Goal: Task Accomplishment & Management: Use online tool/utility

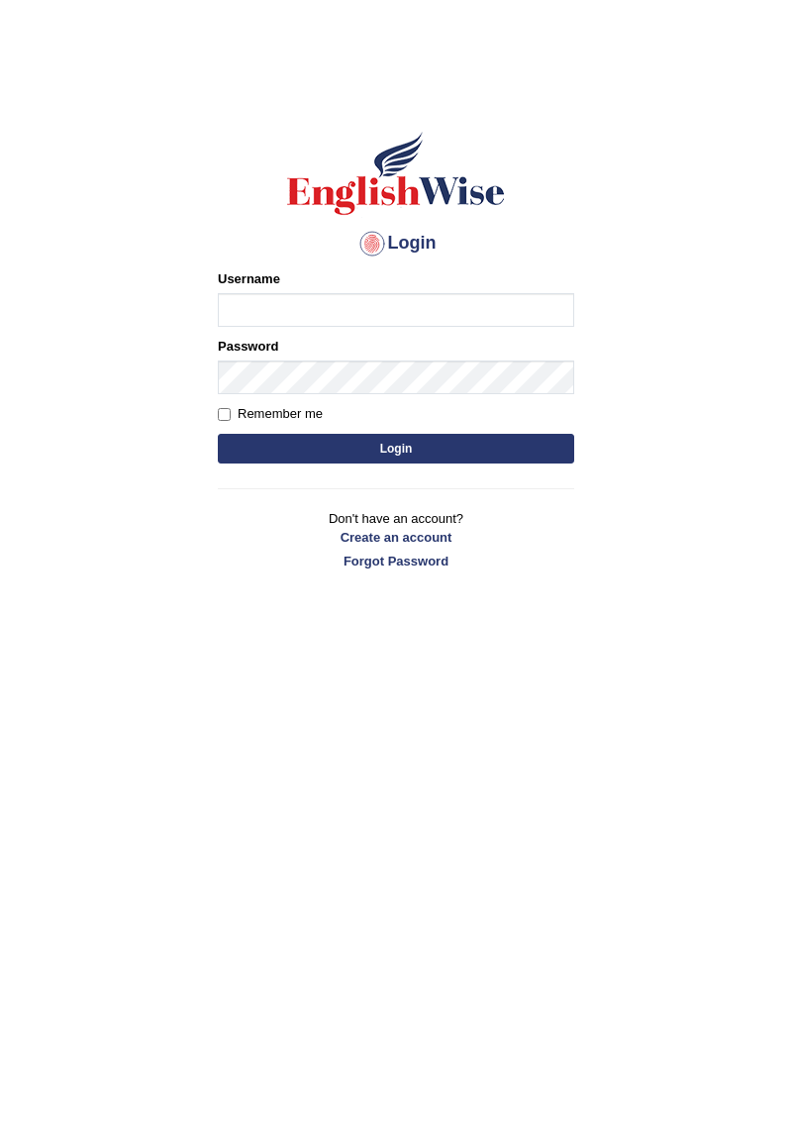
click at [491, 304] on input "Username" at bounding box center [396, 310] width 357 height 34
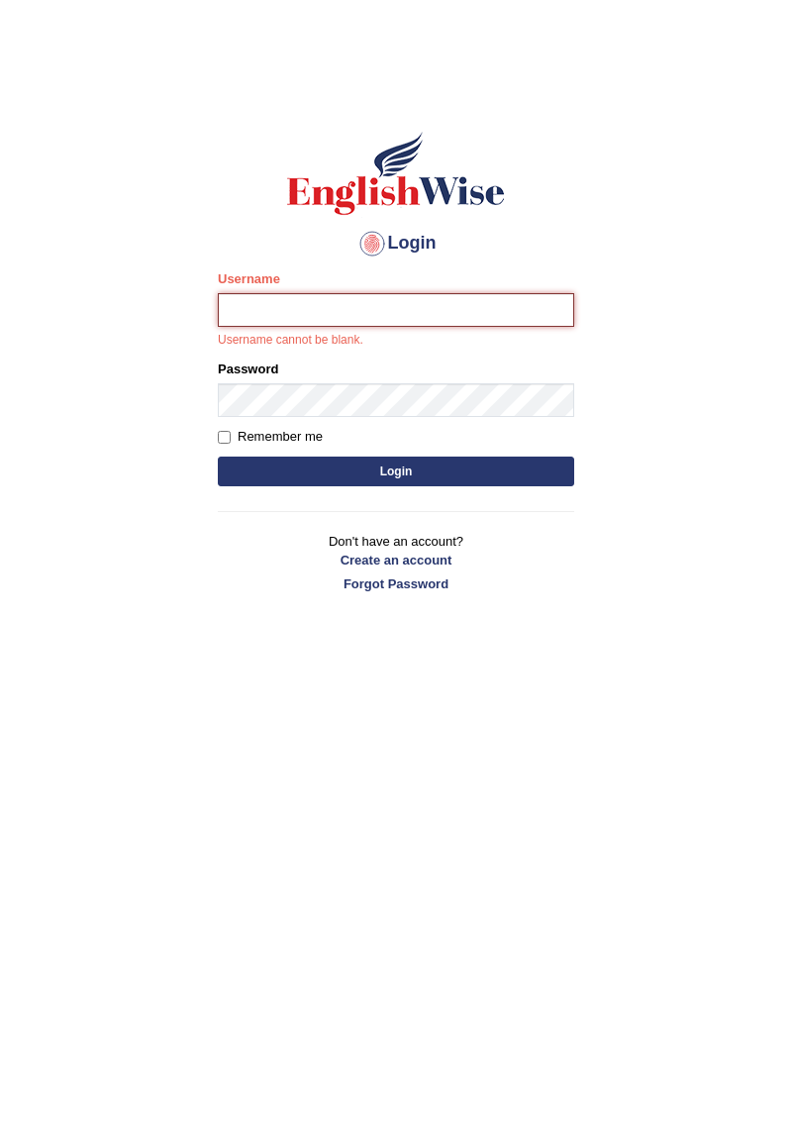
type input "SmritiLak"
click at [218, 457] on button "Login" at bounding box center [396, 472] width 357 height 30
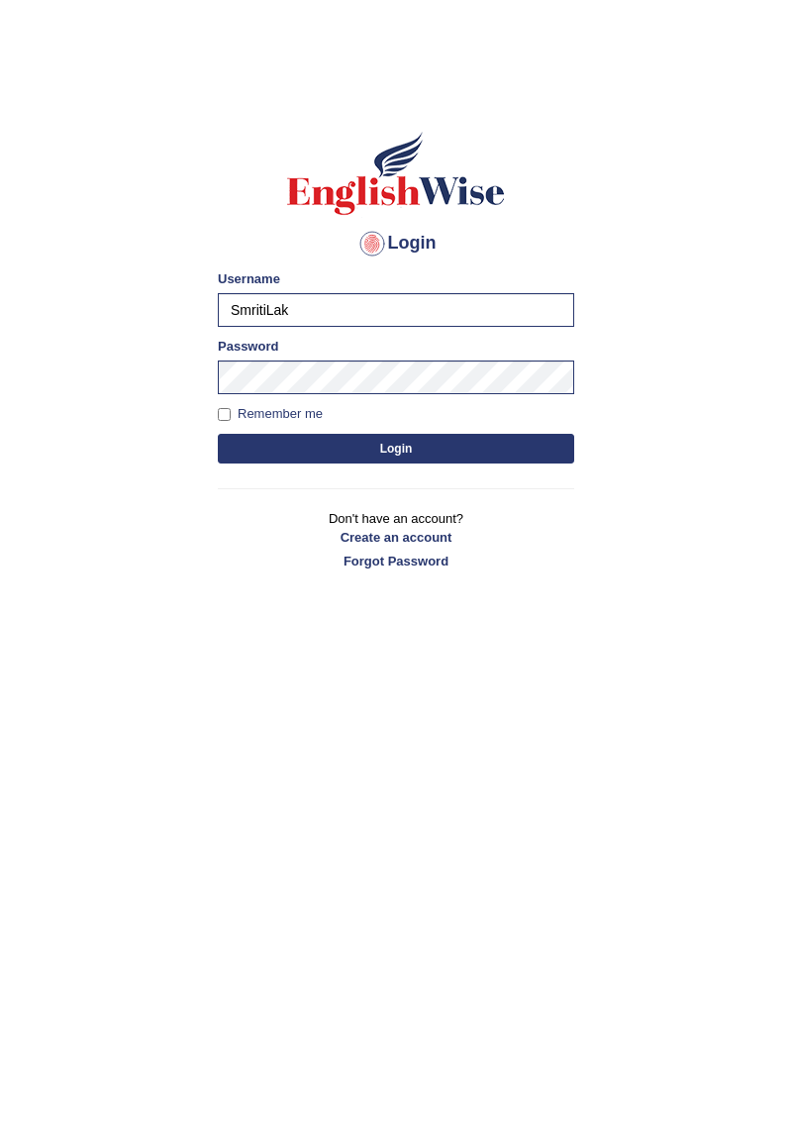
click at [442, 448] on button "Login" at bounding box center [396, 449] width 357 height 30
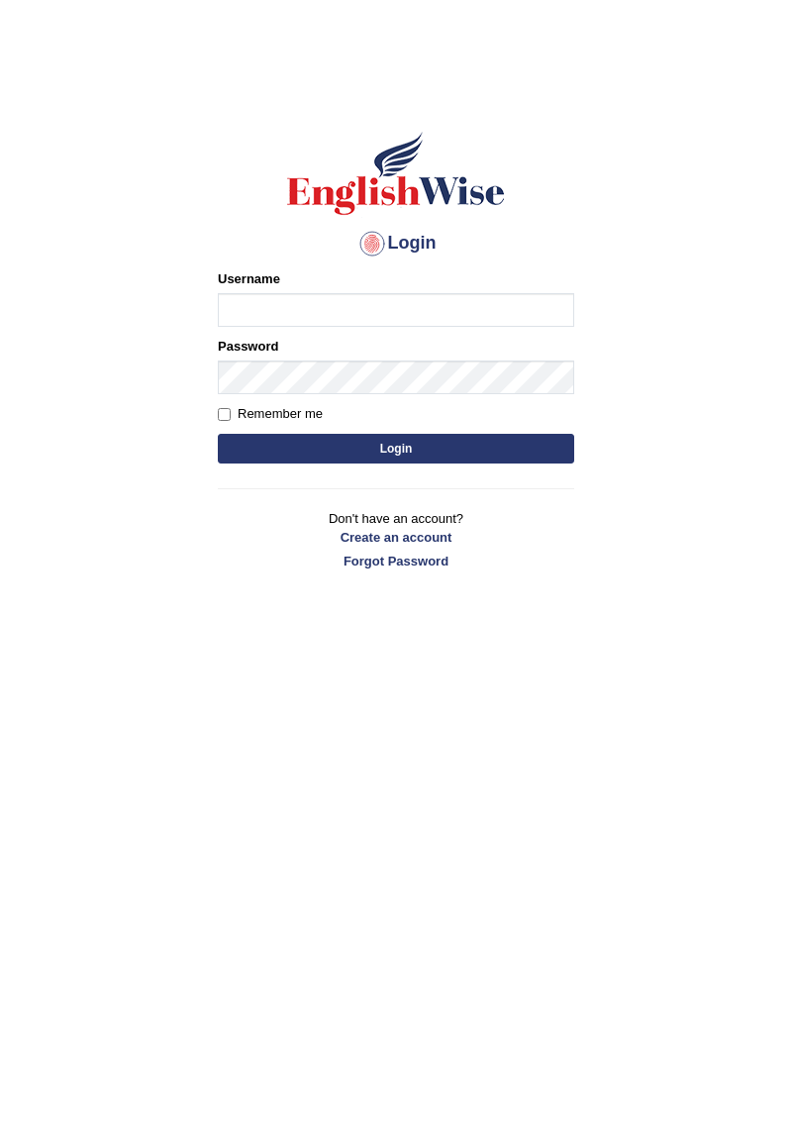
click at [475, 307] on input "Username" at bounding box center [396, 310] width 357 height 34
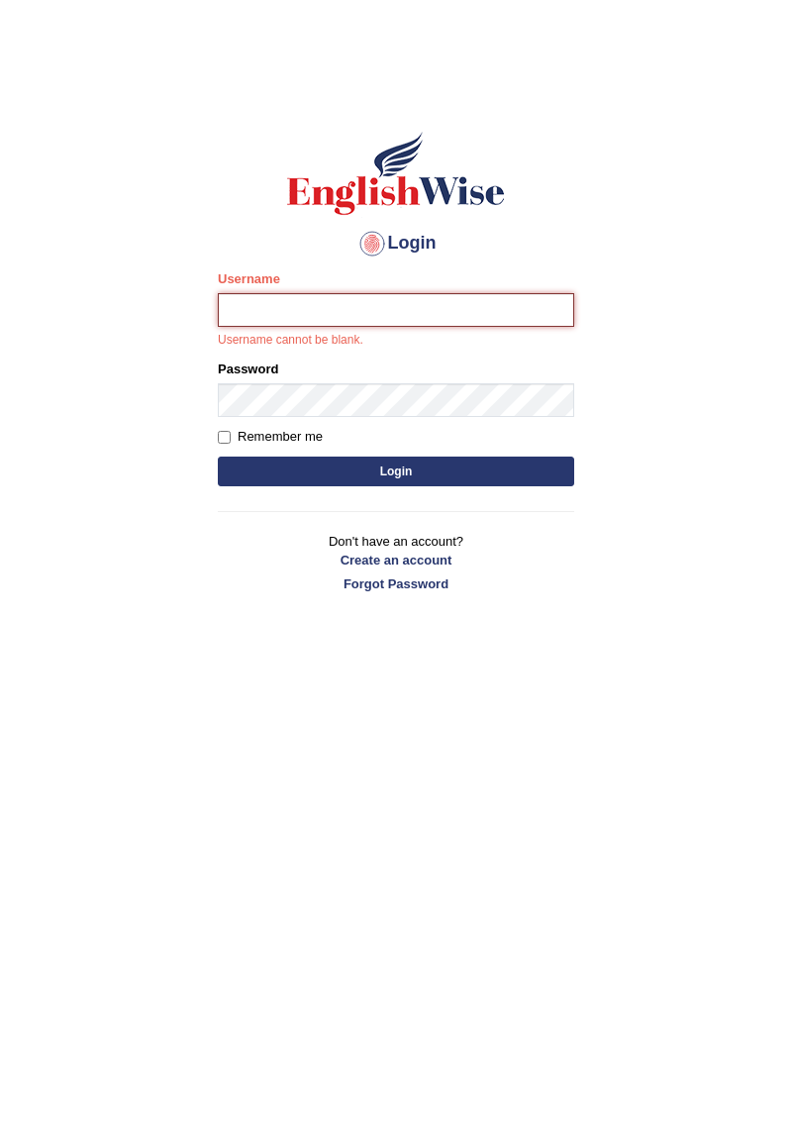
type input "SmritiLak"
click at [218, 457] on button "Login" at bounding box center [396, 472] width 357 height 30
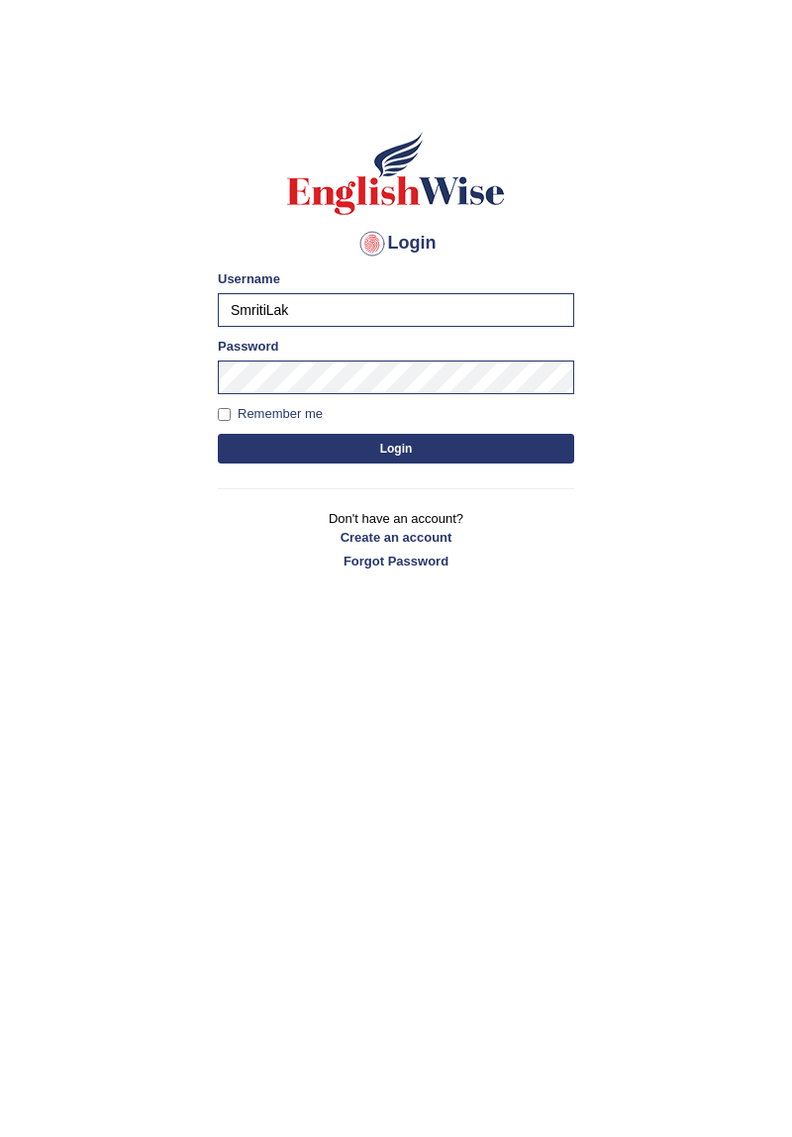
click at [434, 454] on button "Login" at bounding box center [396, 449] width 357 height 30
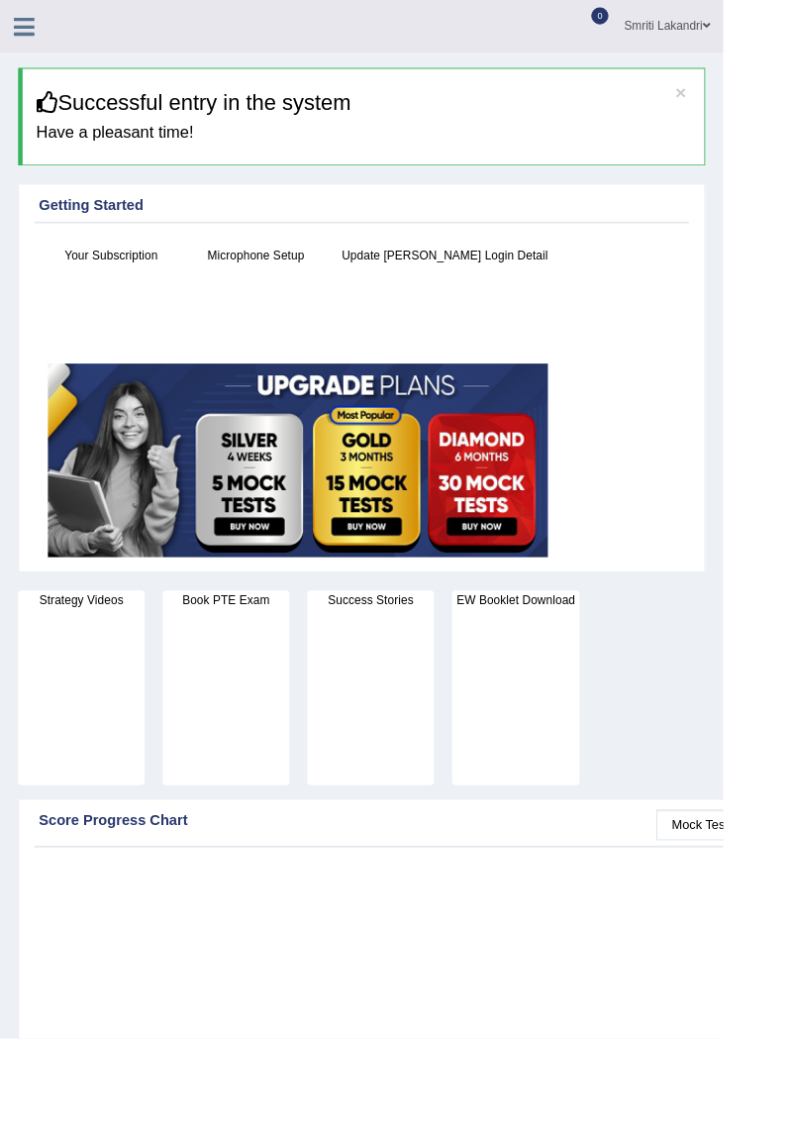
click at [29, 34] on icon at bounding box center [26, 29] width 23 height 26
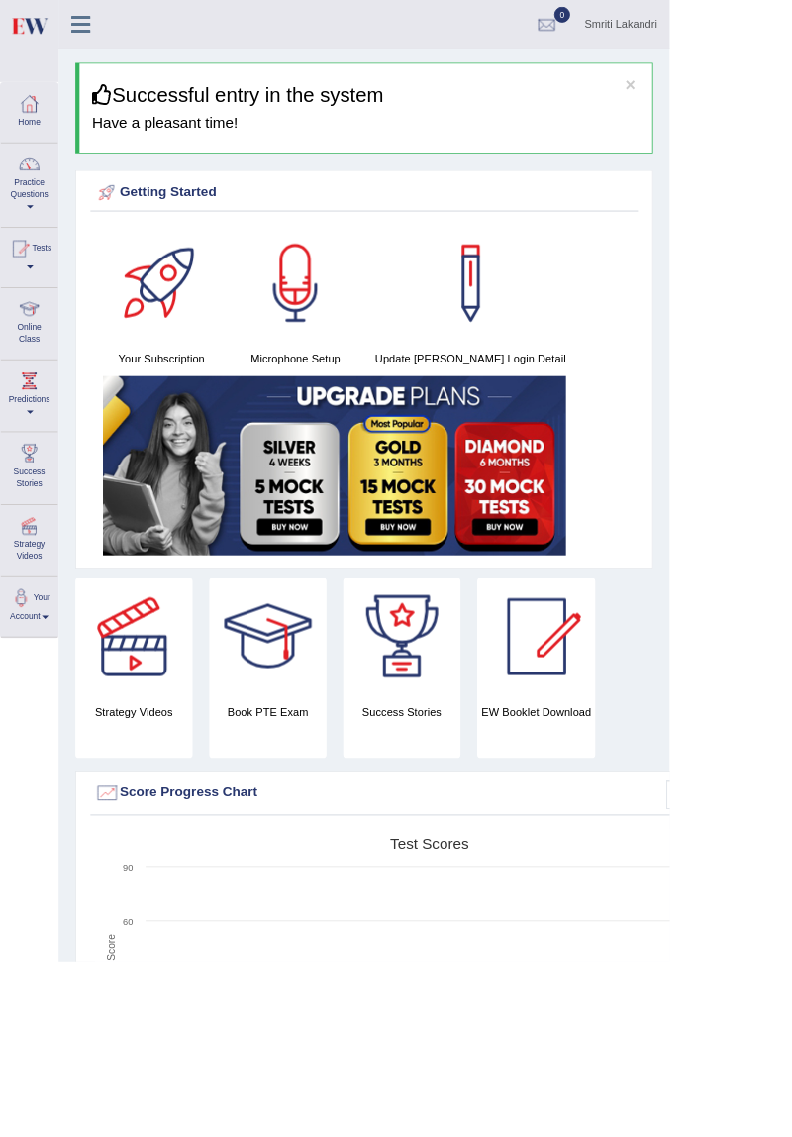
click at [33, 377] on div at bounding box center [35, 366] width 30 height 30
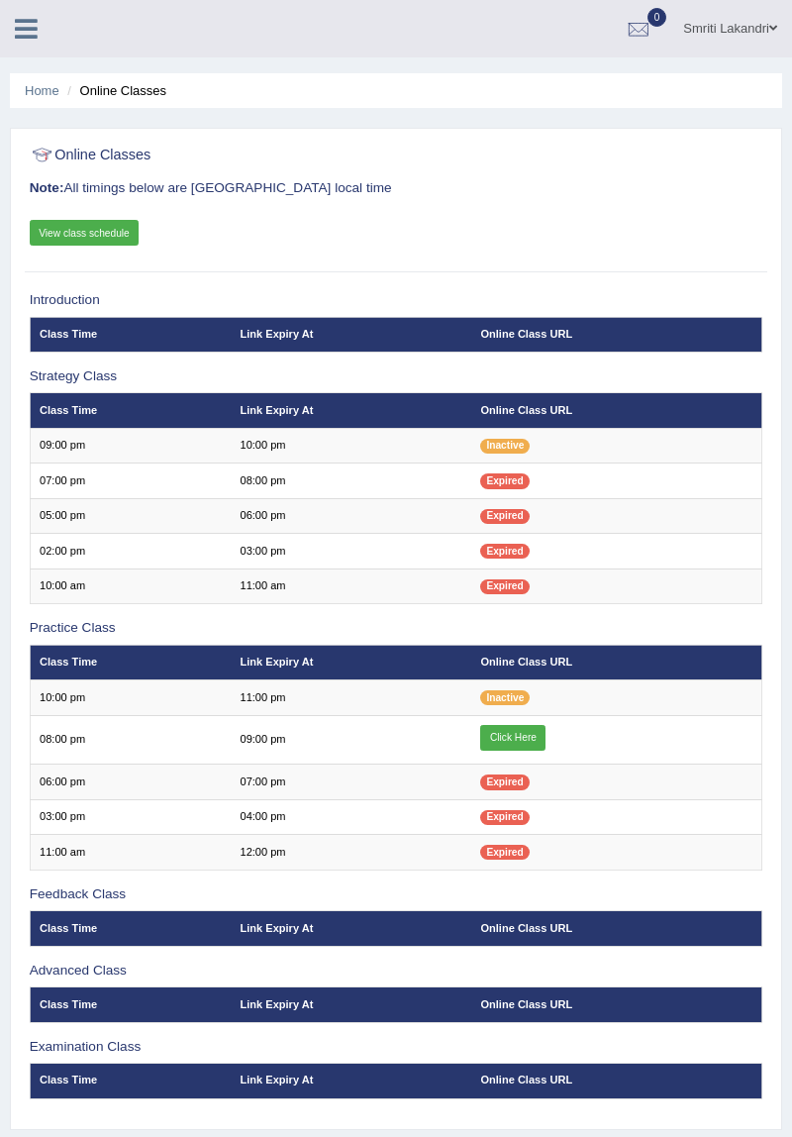
click at [507, 733] on link "Click Here" at bounding box center [512, 738] width 65 height 26
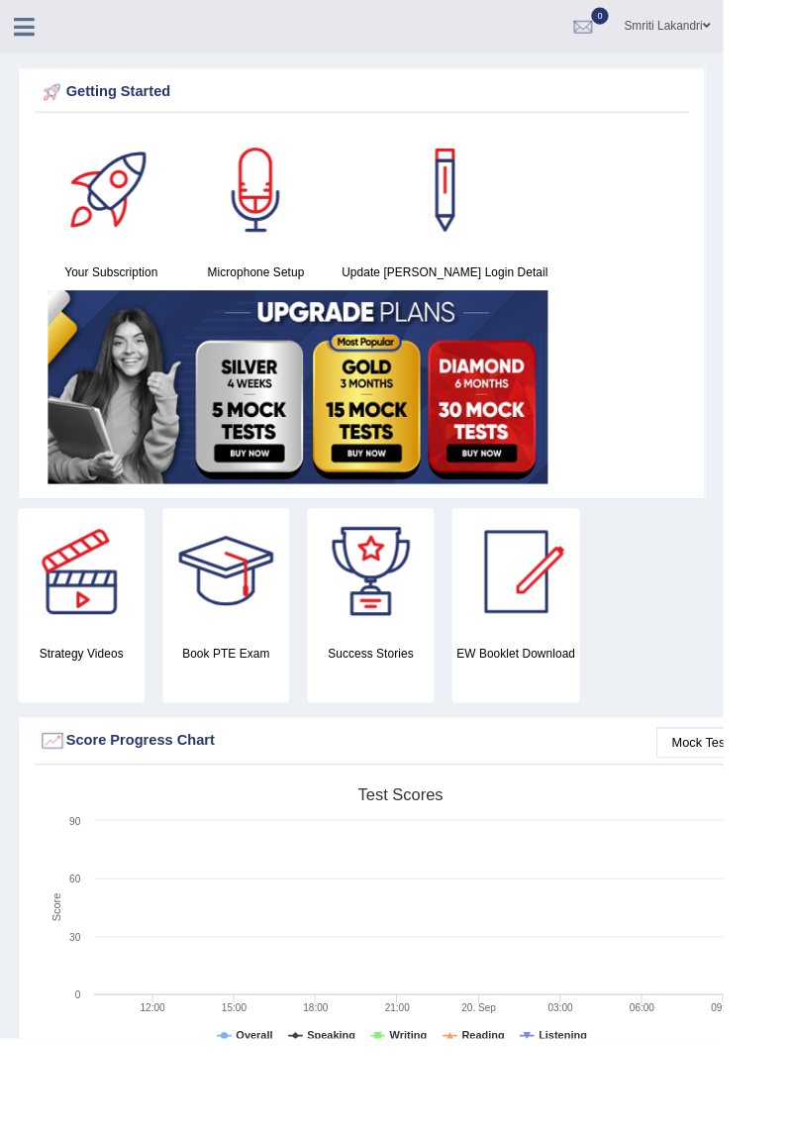
click at [23, 25] on icon at bounding box center [26, 29] width 23 height 26
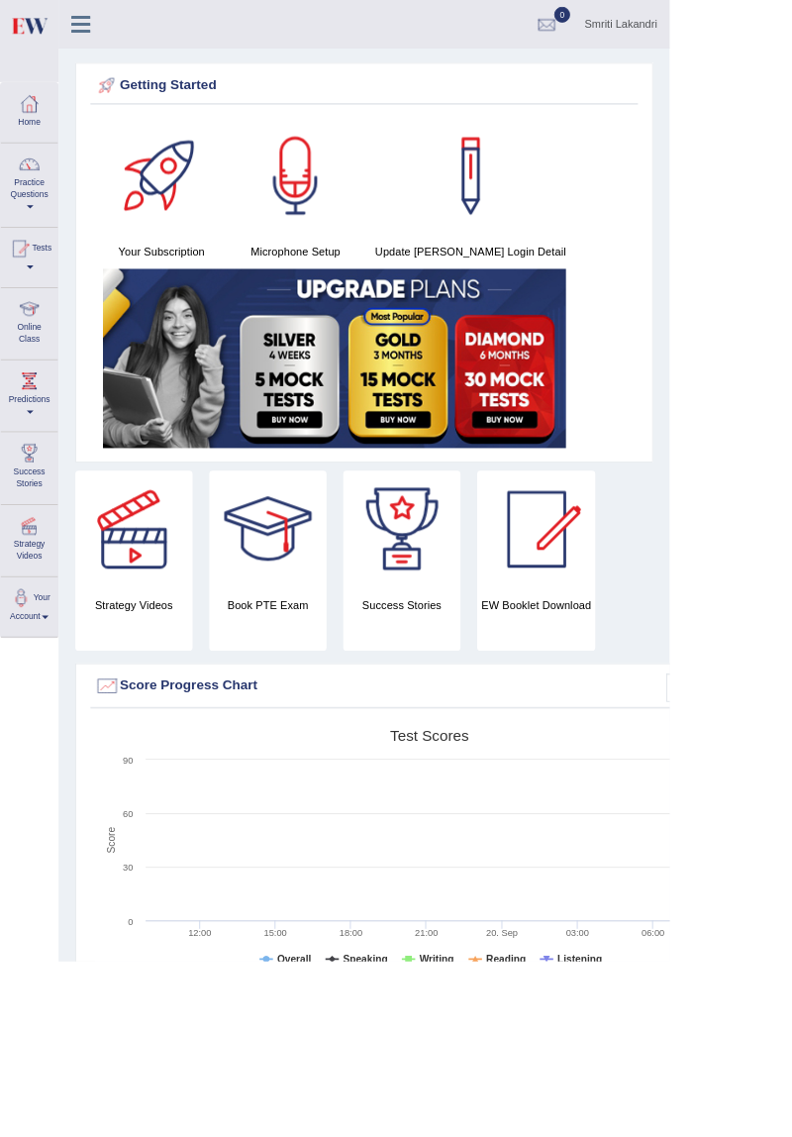
click at [35, 370] on div at bounding box center [35, 366] width 30 height 30
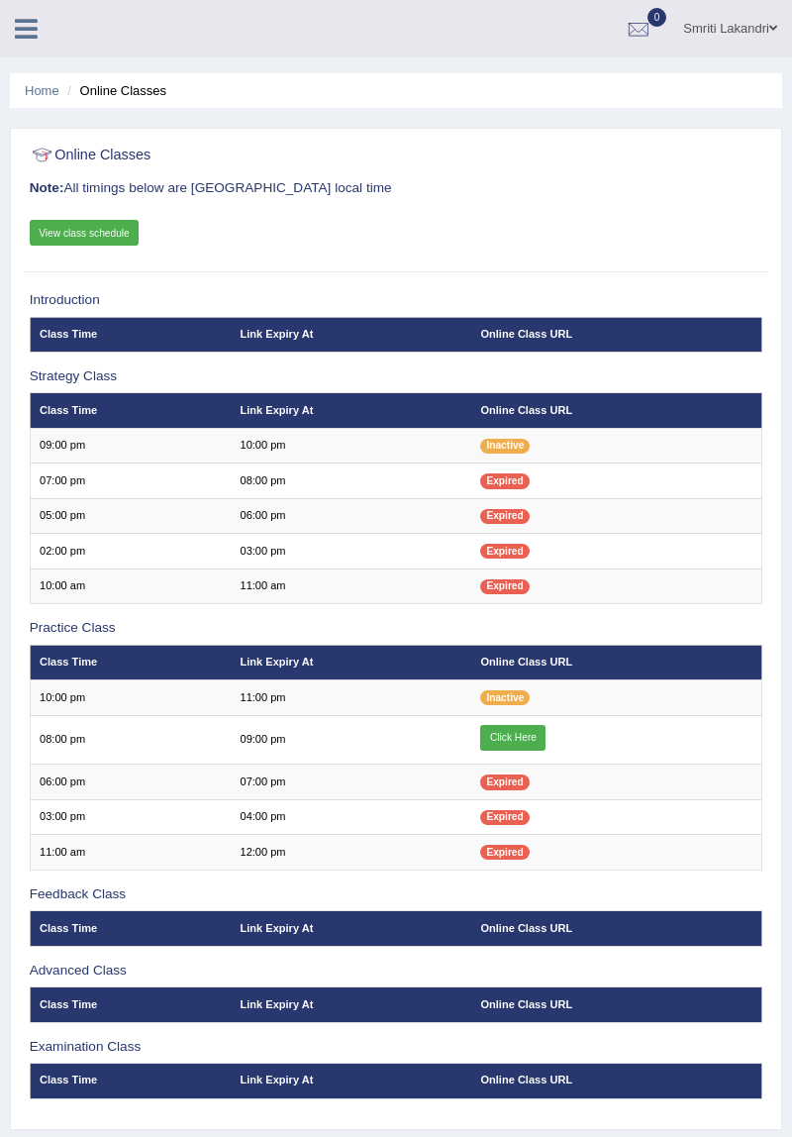
click at [519, 734] on link "Click Here" at bounding box center [512, 738] width 65 height 26
